Goal: Information Seeking & Learning: Learn about a topic

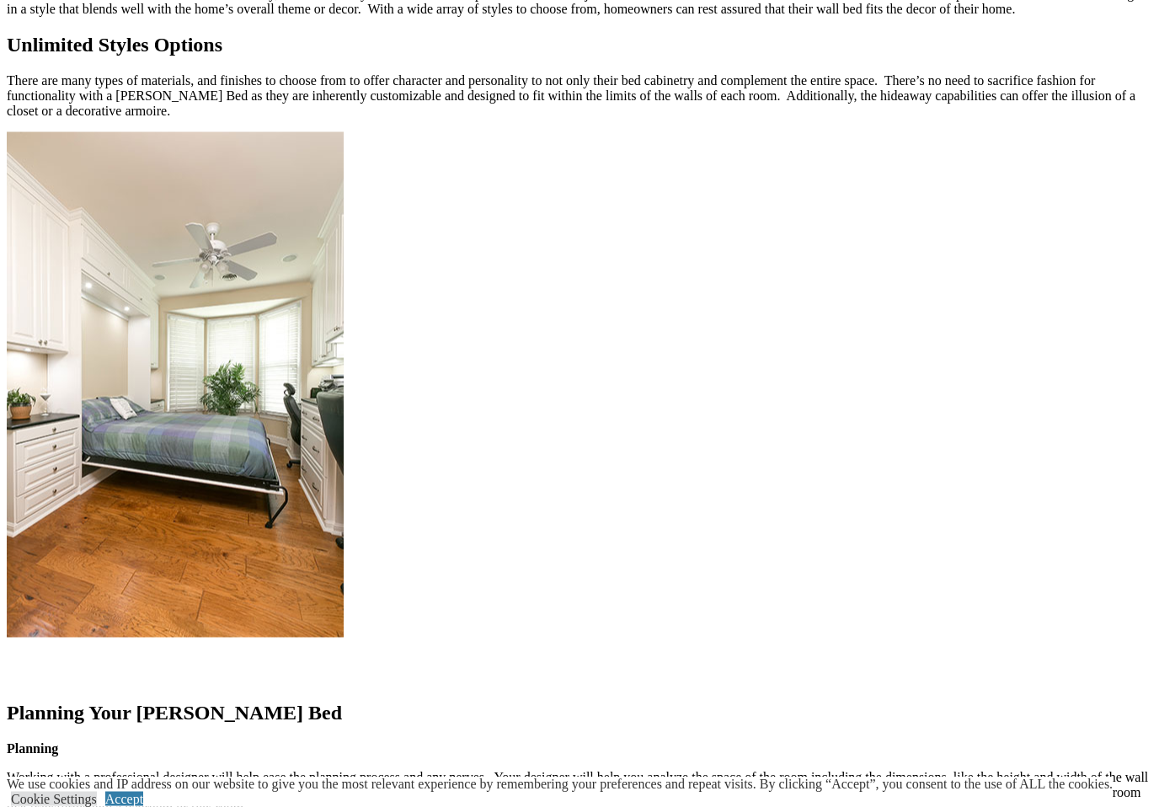
scroll to position [1646, 0]
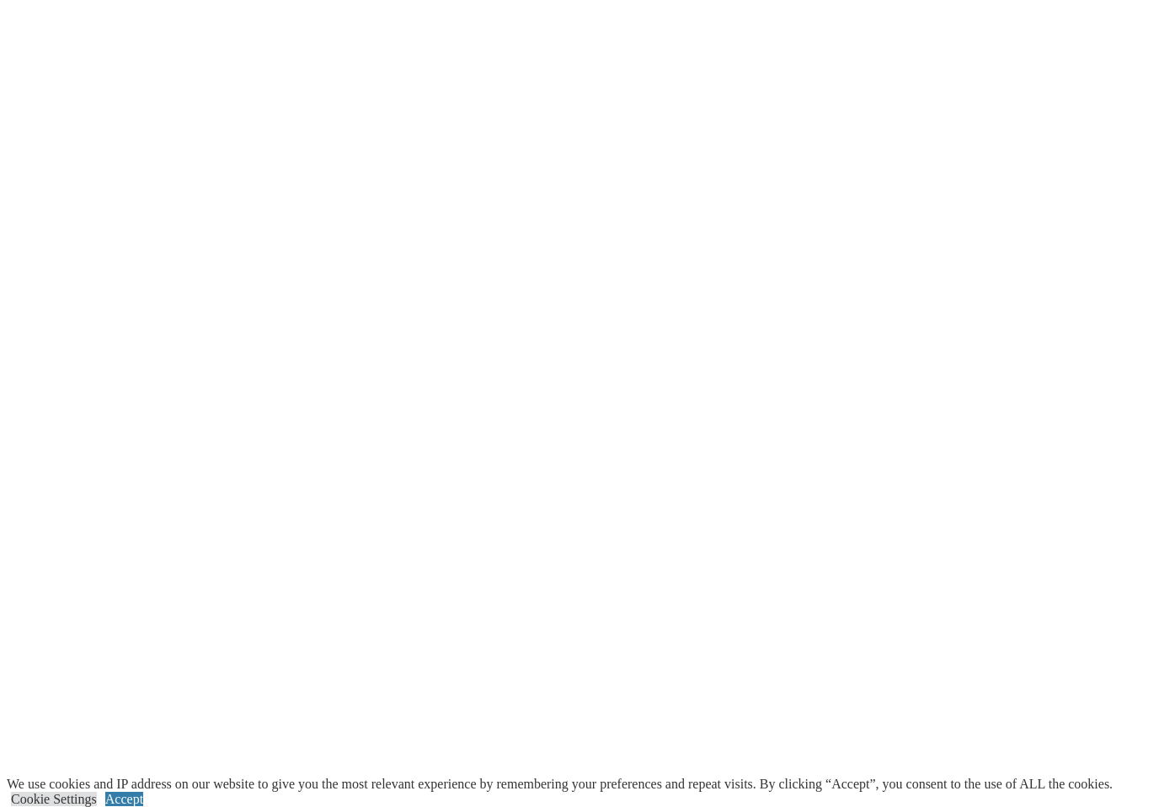
scroll to position [3176, 0]
